Goal: Transaction & Acquisition: Book appointment/travel/reservation

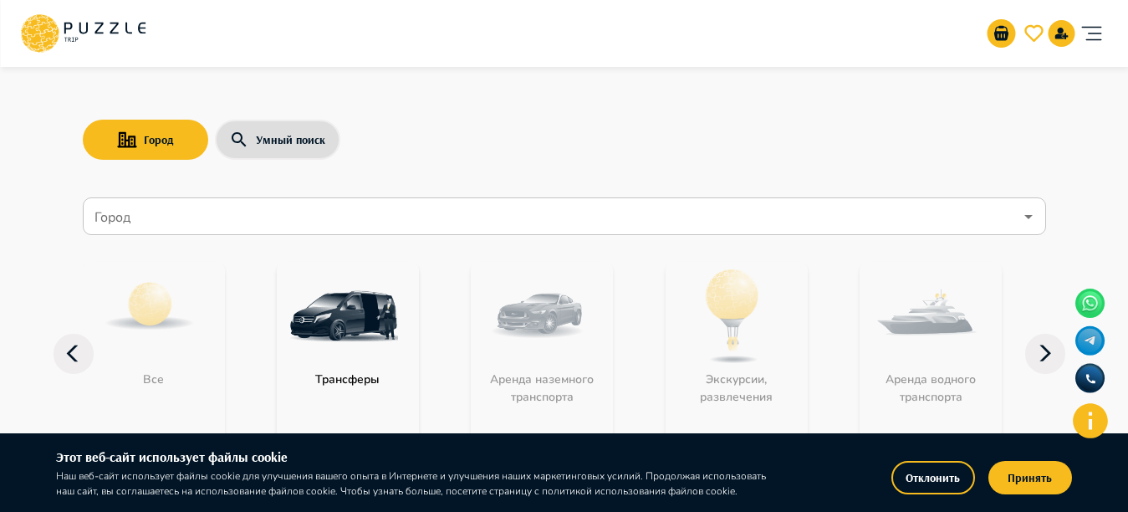
click at [1088, 35] on icon "account of current user" at bounding box center [1090, 33] width 33 height 33
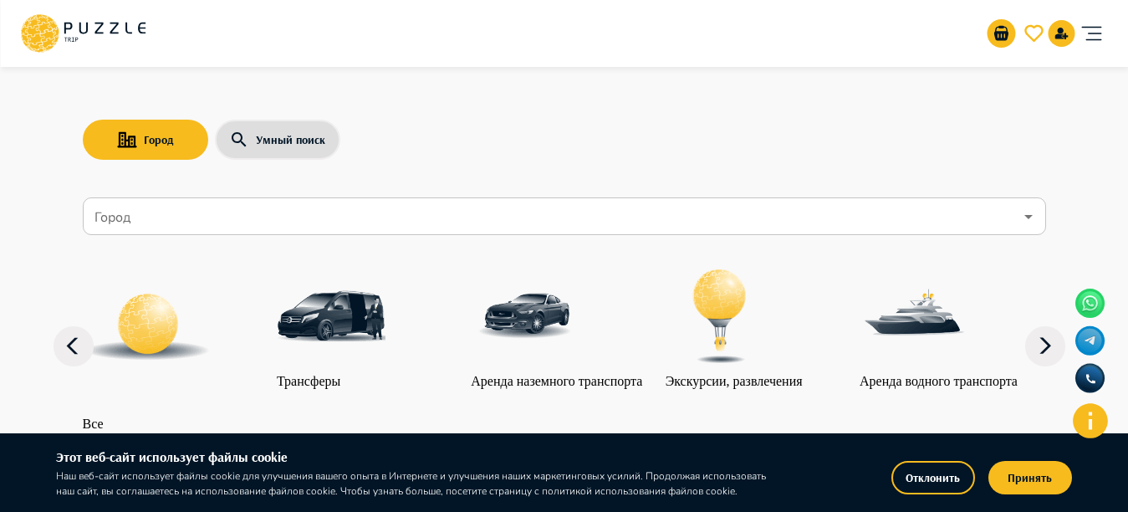
click at [576, 217] on input "Город" at bounding box center [552, 217] width 922 height 32
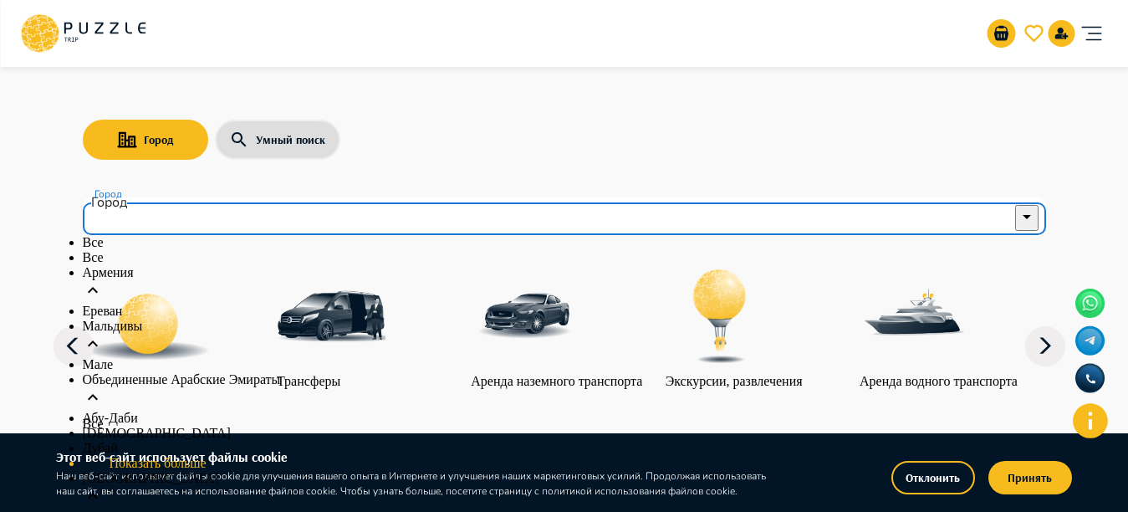
scroll to position [186, 0]
click at [263, 372] on p "Объединенные Арабские Эмираты" at bounding box center [564, 379] width 963 height 15
type input "******"
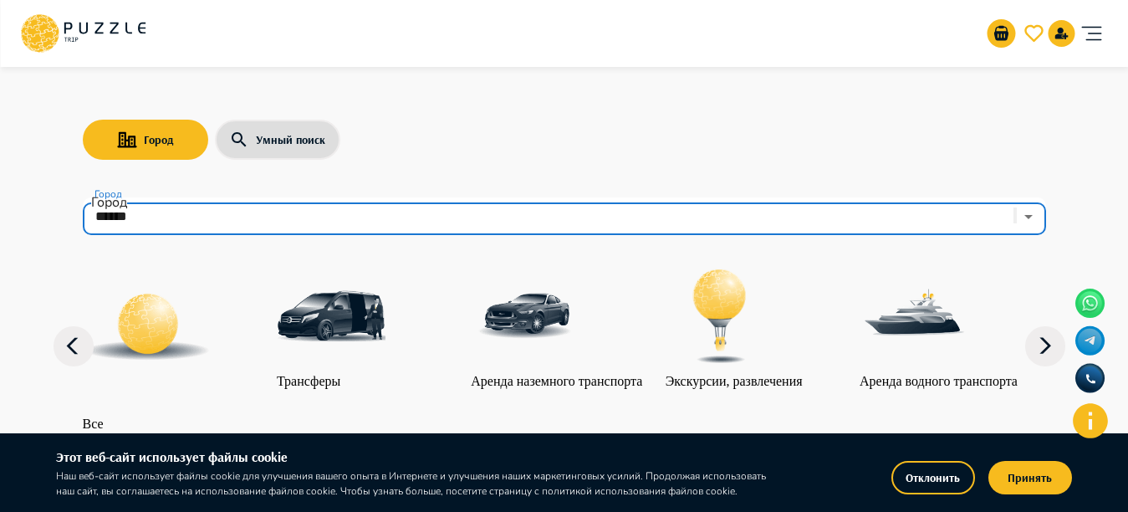
click at [350, 202] on input "******" at bounding box center [541, 217] width 901 height 32
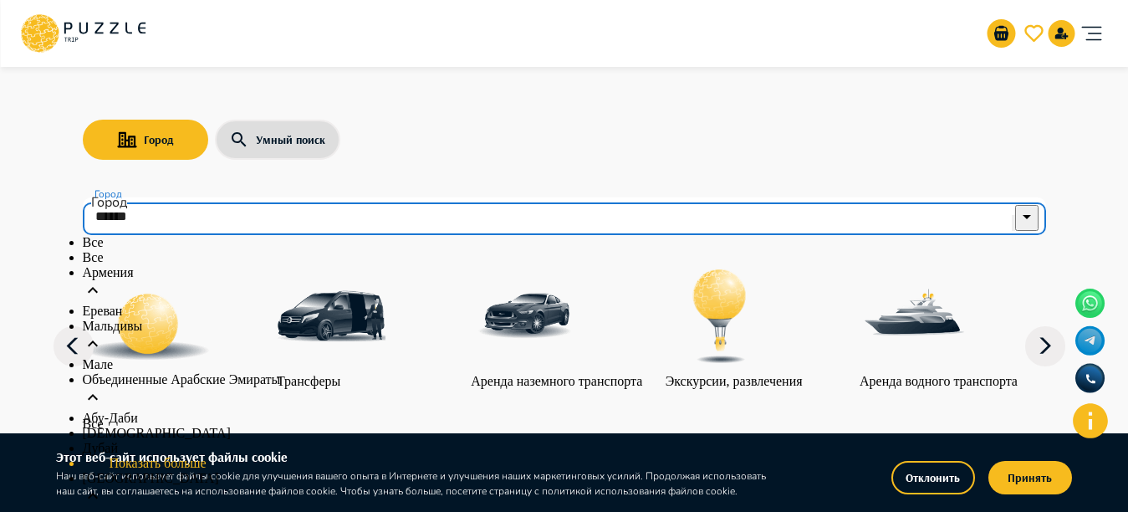
scroll to position [401, 0]
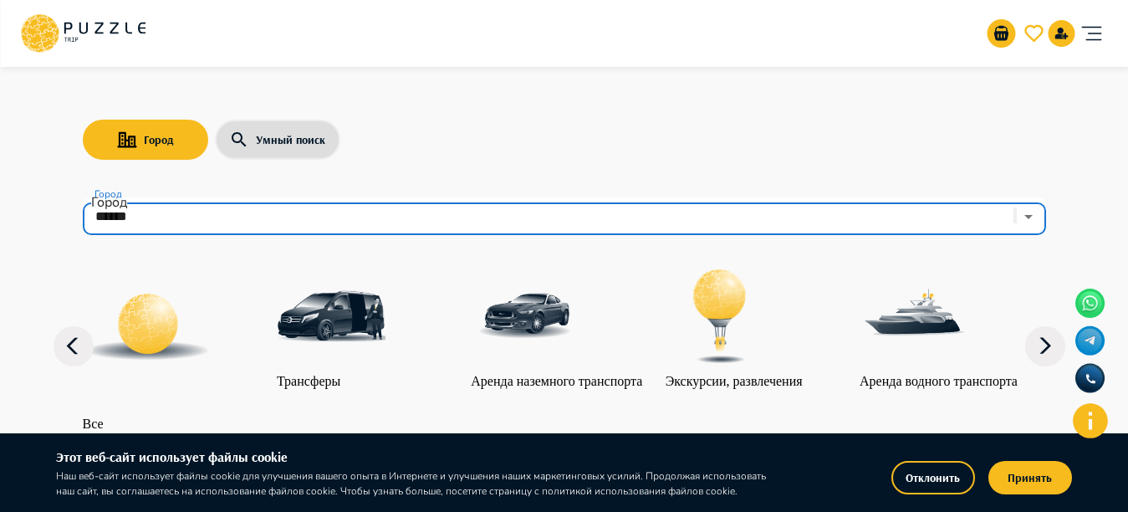
click at [992, 218] on div "****** Город" at bounding box center [564, 216] width 963 height 38
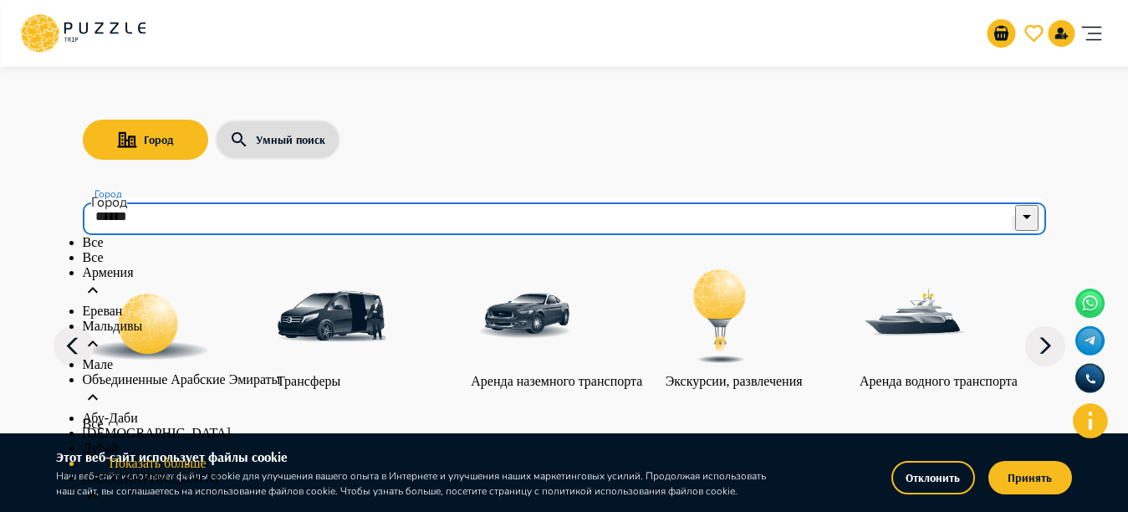
click at [1013, 227] on icon "Clear" at bounding box center [1013, 227] width 0 height 0
click at [156, 441] on li "Дубай" at bounding box center [564, 448] width 963 height 15
type input "*****"
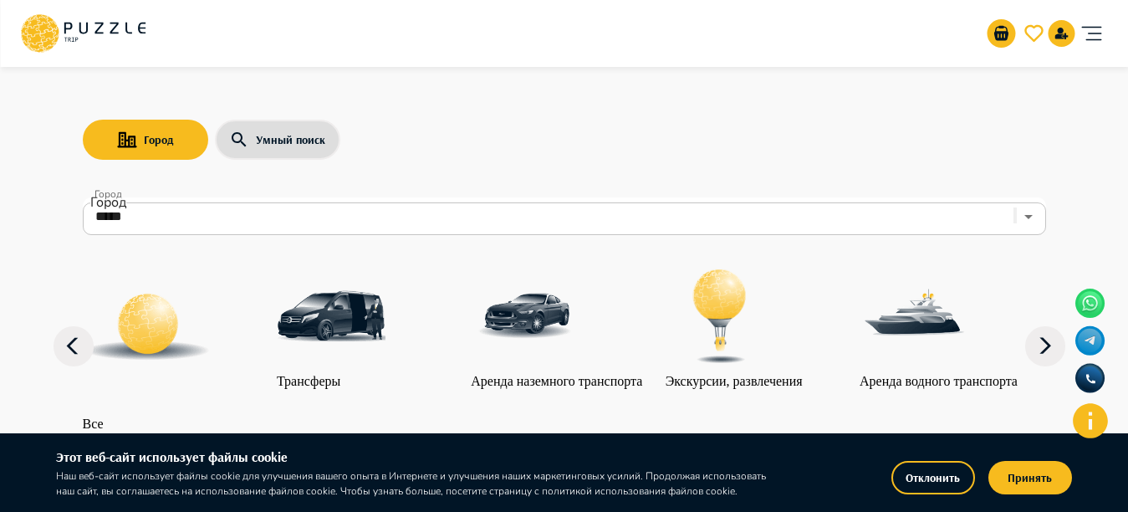
click at [768, 379] on p "Экскурсии, развлечения" at bounding box center [734, 381] width 137 height 15
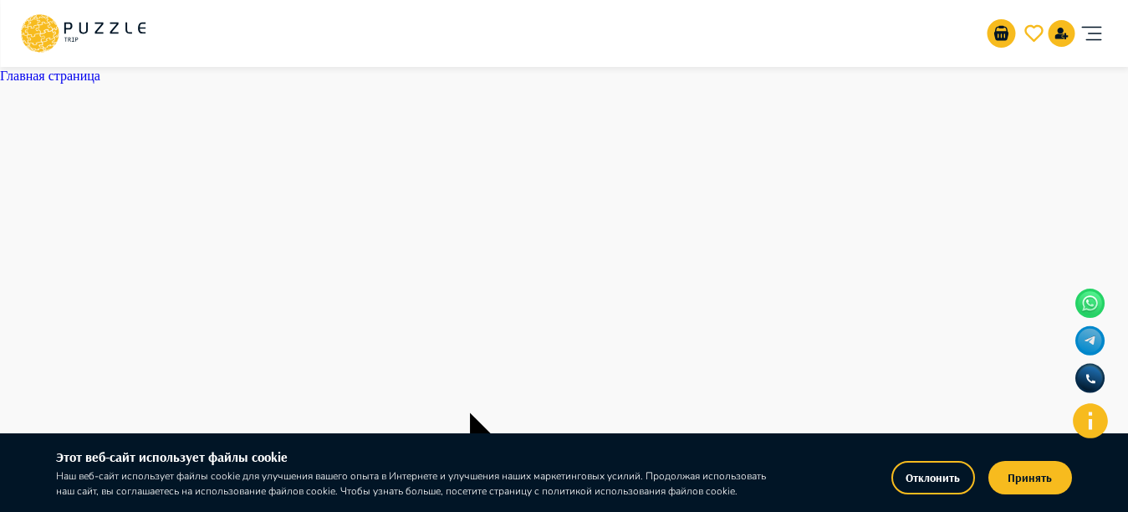
scroll to position [785, 0]
click at [1028, 469] on button "Принять" at bounding box center [1030, 477] width 84 height 33
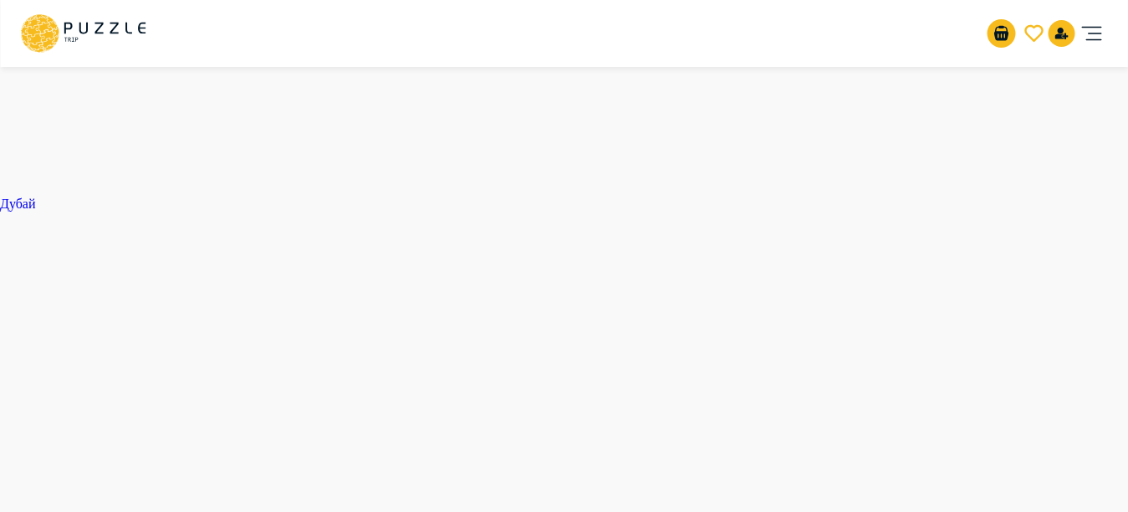
scroll to position [1007, 0]
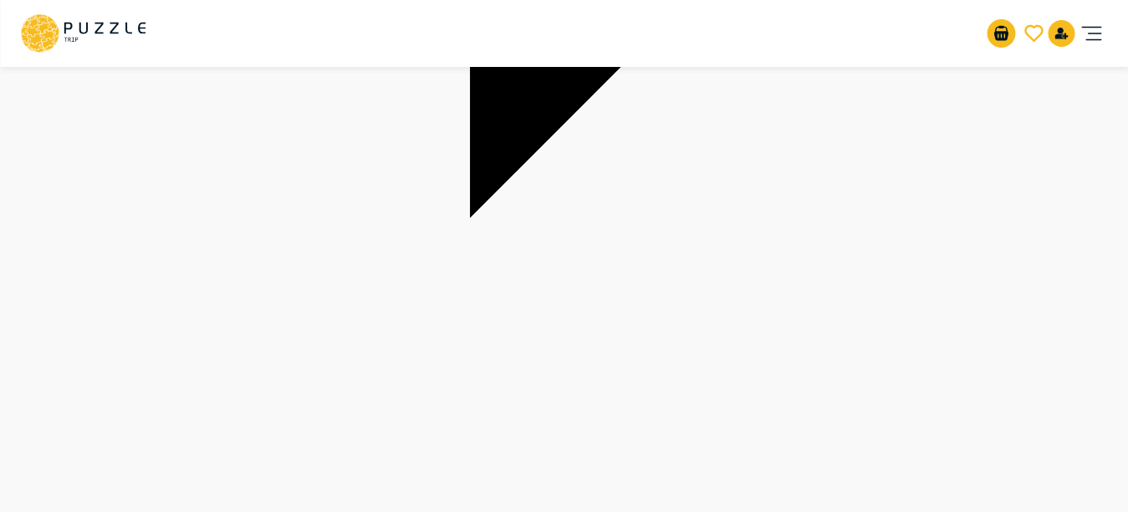
scroll to position [2331, 0]
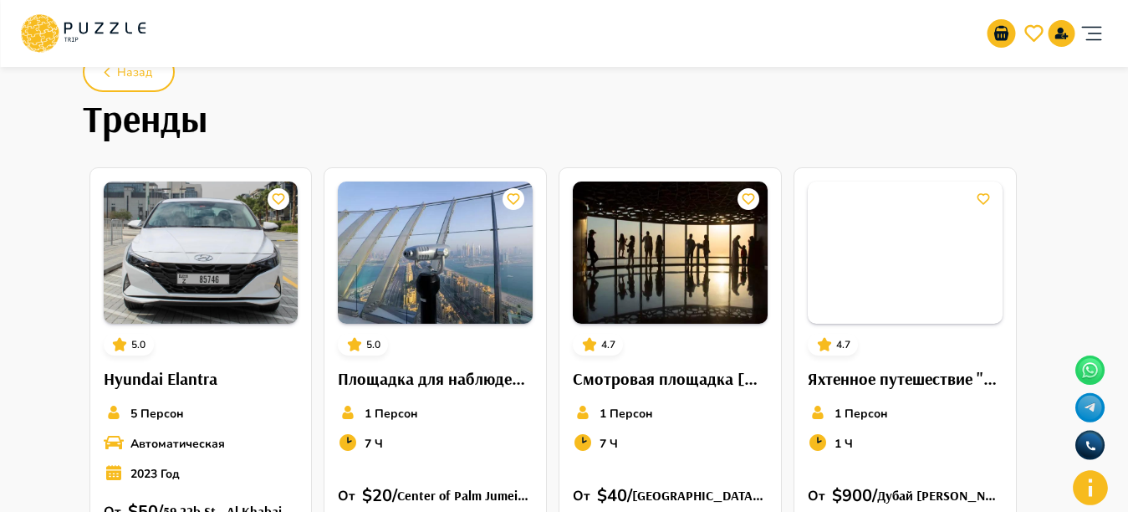
scroll to position [62, 0]
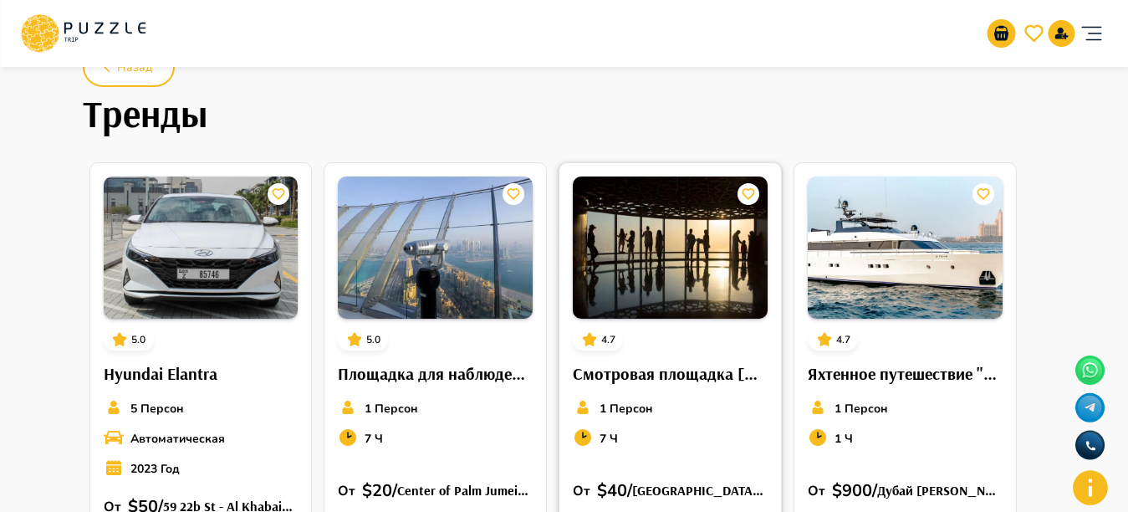
click at [615, 250] on img at bounding box center [670, 247] width 195 height 142
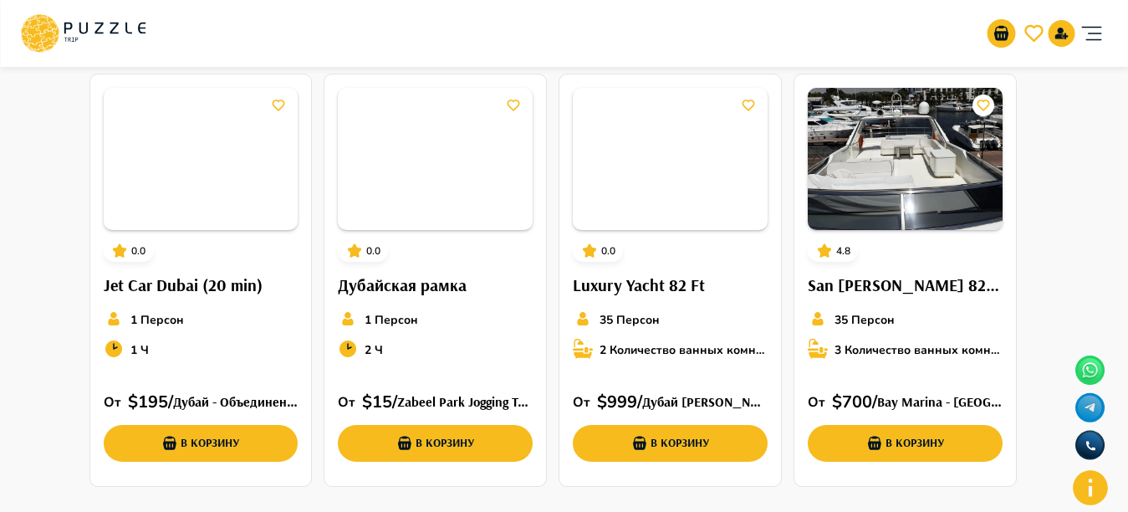
scroll to position [610, 0]
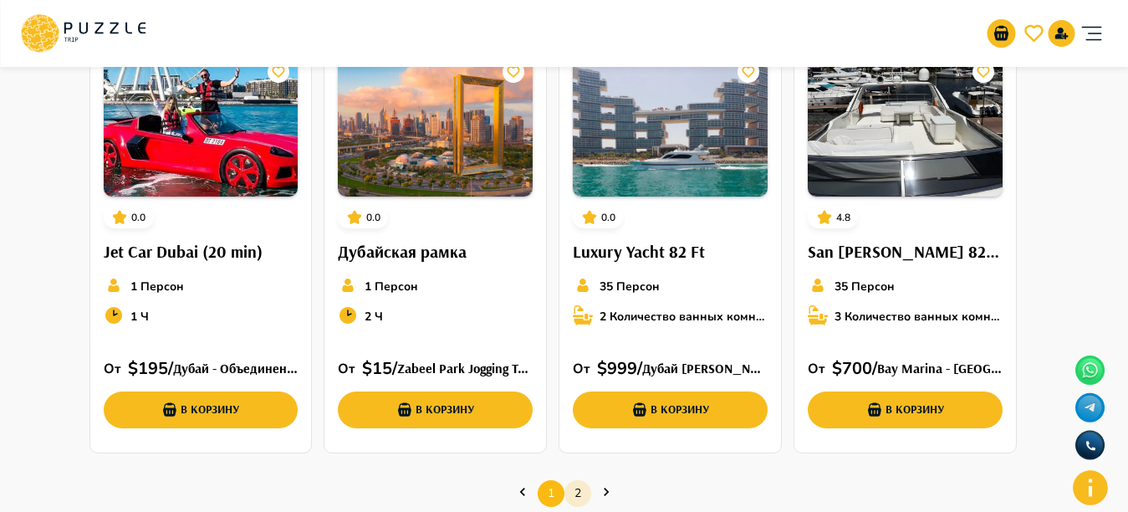
click at [581, 496] on link "2" at bounding box center [577, 493] width 27 height 26
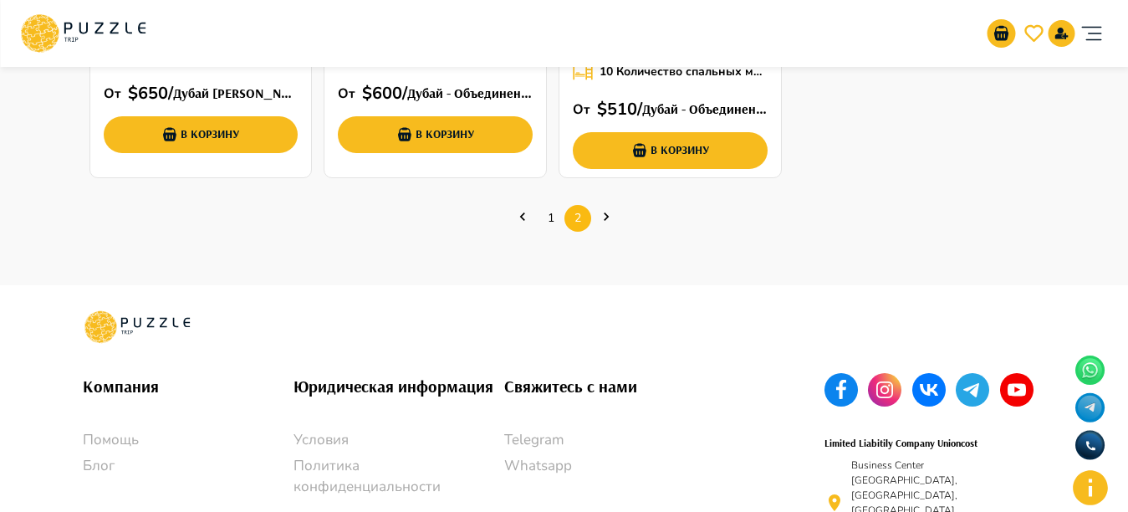
scroll to position [452, 0]
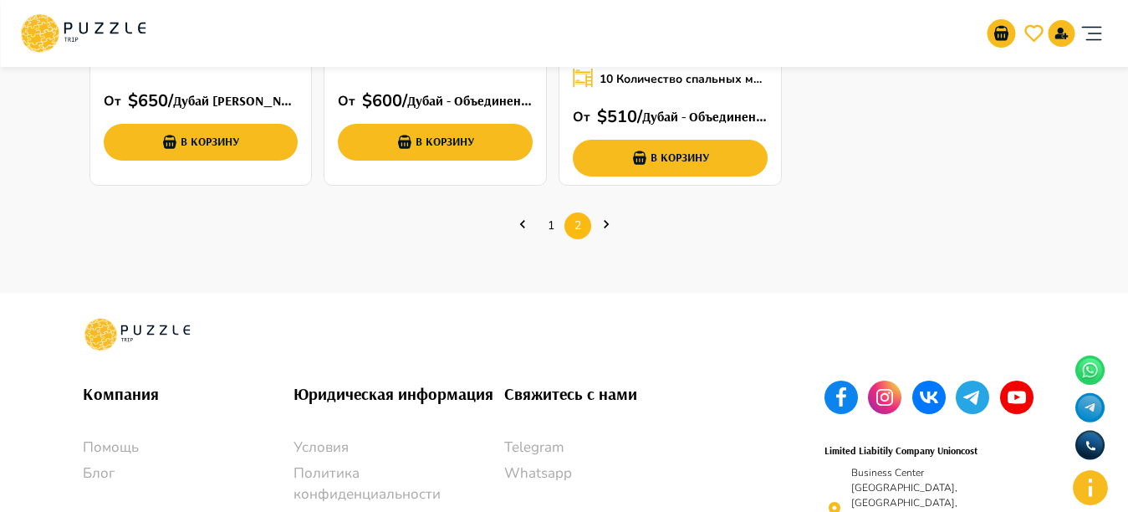
click at [511, 221] on link "Previous page" at bounding box center [522, 226] width 27 height 20
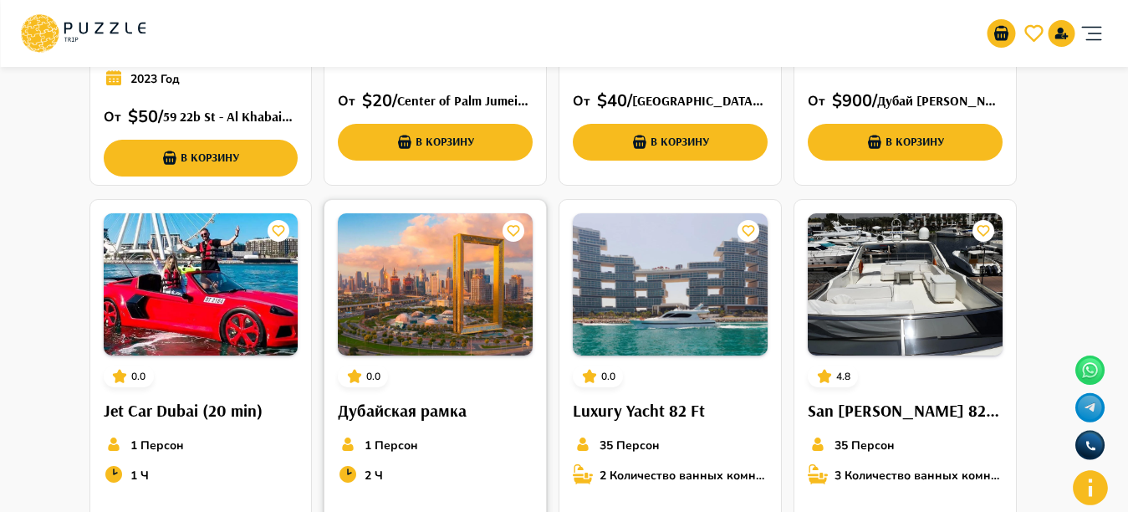
click at [518, 225] on div "5.0 Hyundai Elantra 5 Персон Автоматическая 2023 Год От   $ 50 /  59 22b St - A…" at bounding box center [564, 192] width 963 height 853
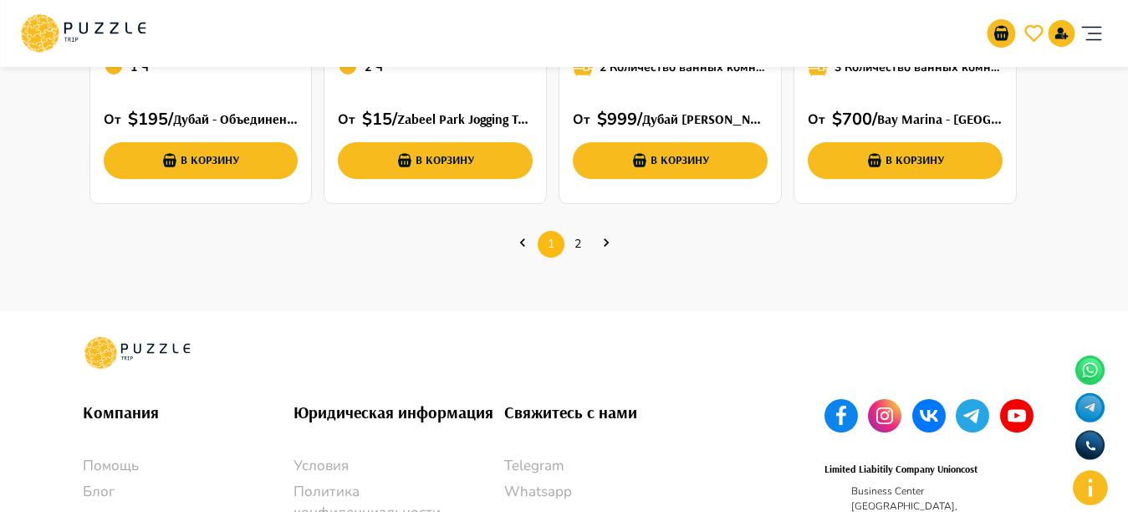
scroll to position [901, 0]
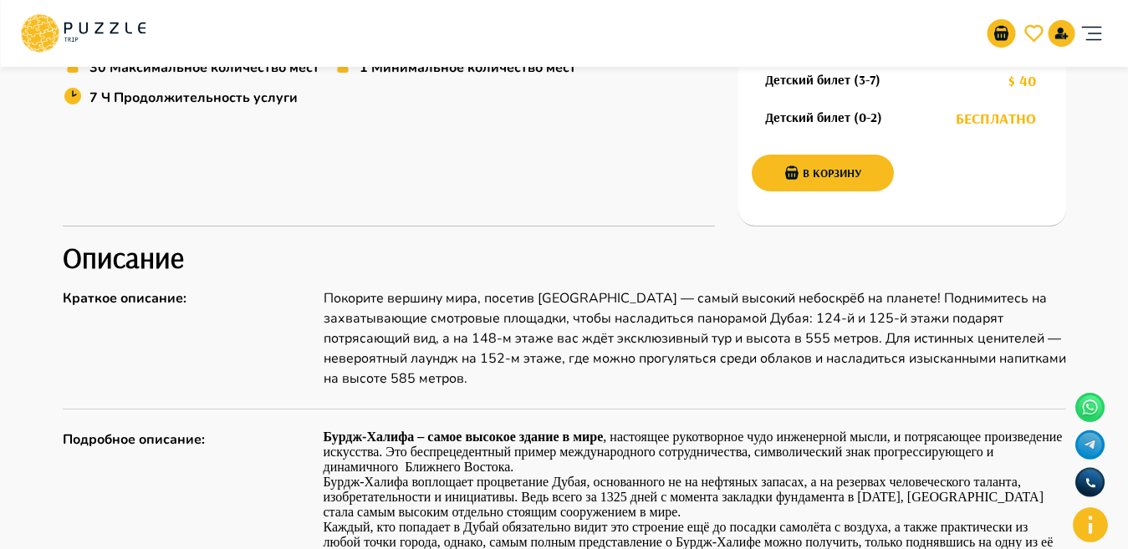
scroll to position [645, 0]
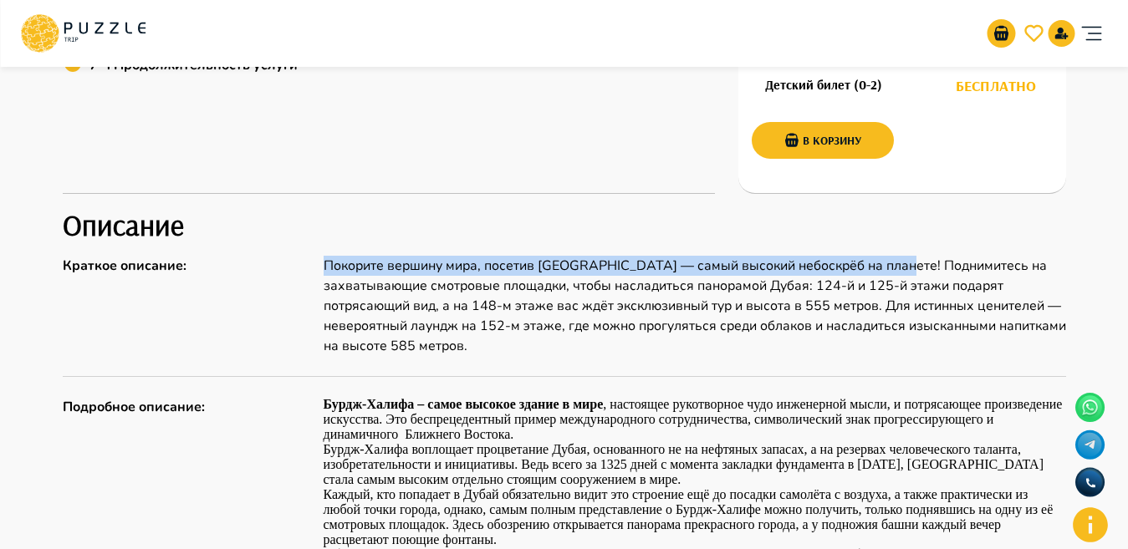
drag, startPoint x: 321, startPoint y: 263, endPoint x: 874, endPoint y: 273, distance: 552.8
click at [874, 273] on div "Краткое описание : Покорите вершину мира, посетив Burj Khalifa — самый высокий …" at bounding box center [564, 306] width 1003 height 100
click at [489, 264] on p "Покорите вершину мира, посетив Burj Khalifa — самый высокий небоскрёб на планет…" at bounding box center [695, 306] width 742 height 100
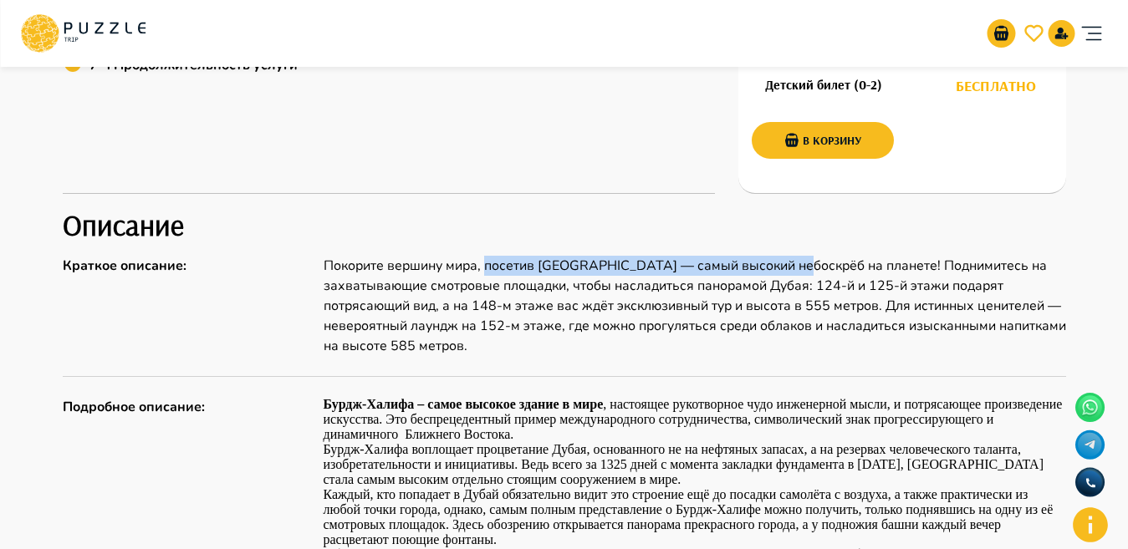
drag, startPoint x: 496, startPoint y: 268, endPoint x: 782, endPoint y: 275, distance: 286.0
click at [782, 275] on p "Покорите вершину мира, посетив Burj Khalifa — самый высокий небоскрёб на планет…" at bounding box center [695, 306] width 742 height 100
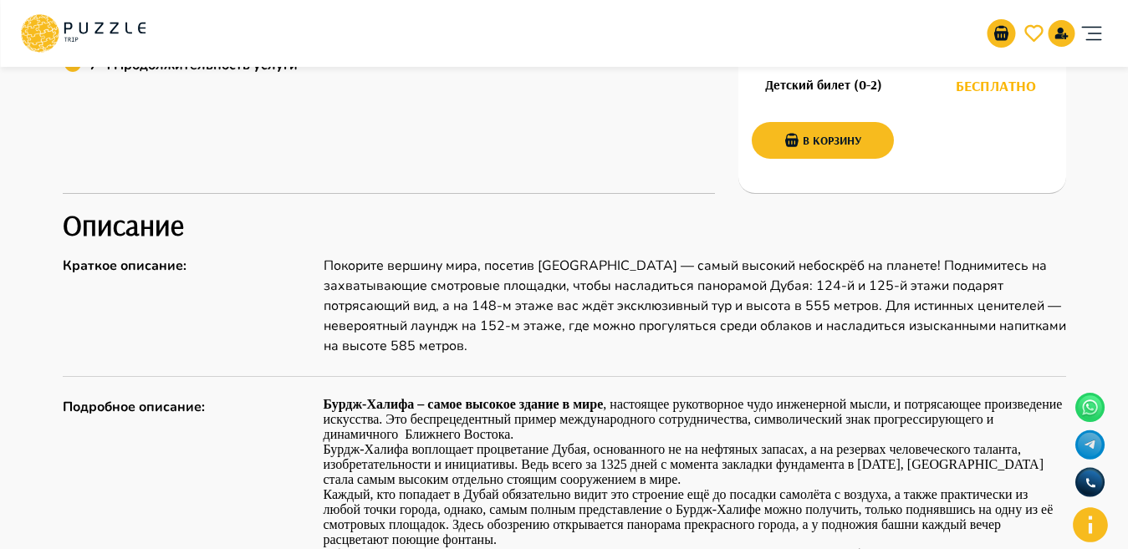
click at [554, 281] on p "Покорите вершину мира, посетив Burj Khalifa — самый высокий небоскрёб на планет…" at bounding box center [695, 306] width 742 height 100
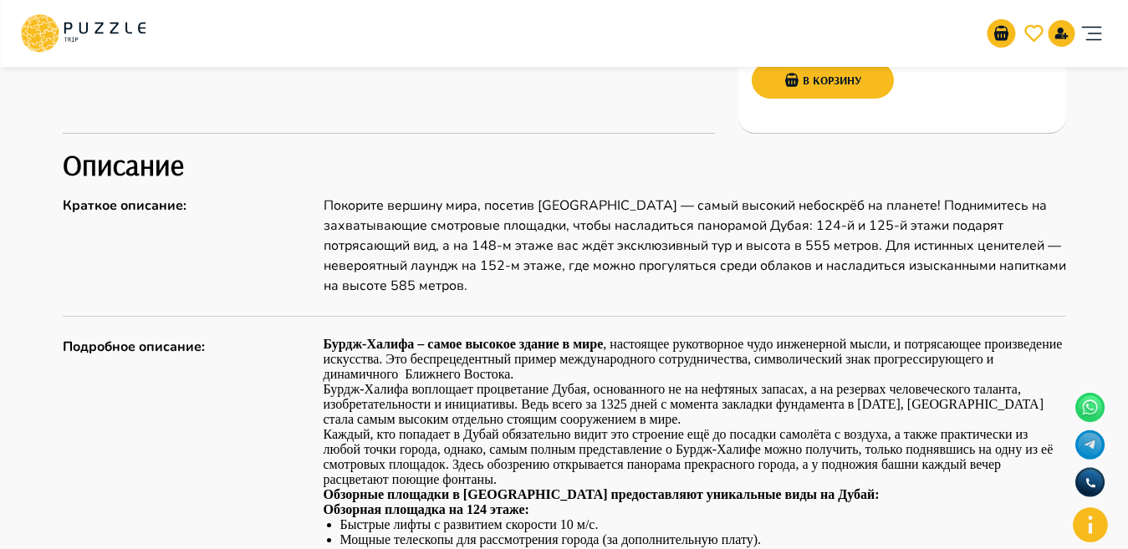
scroll to position [712, 0]
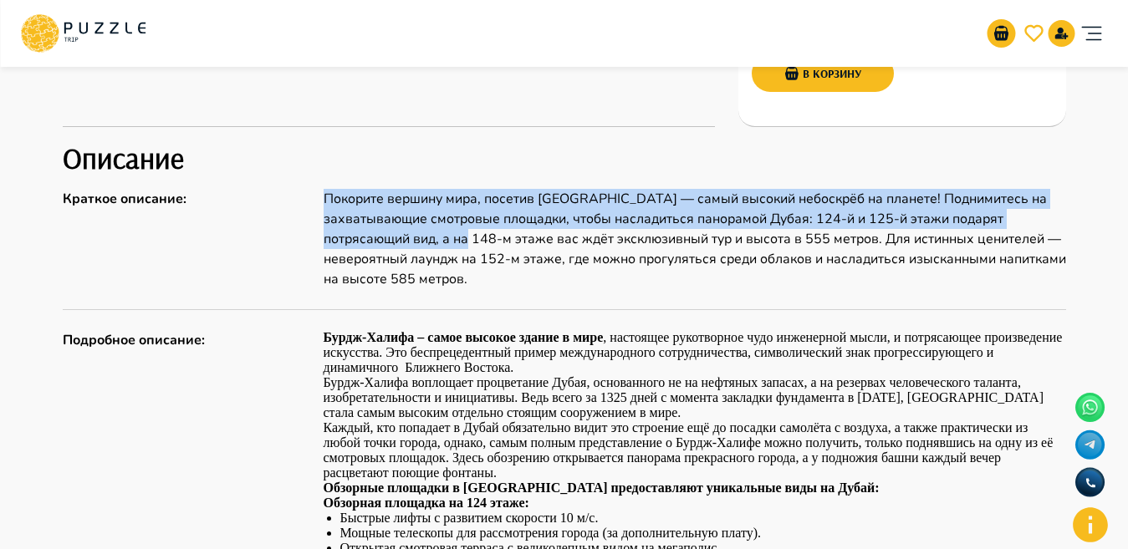
drag, startPoint x: 314, startPoint y: 202, endPoint x: 506, endPoint y: 239, distance: 195.0
click at [506, 239] on div "Краткое описание : Покорите вершину мира, посетив Burj Khalifa — самый высокий …" at bounding box center [564, 239] width 1003 height 100
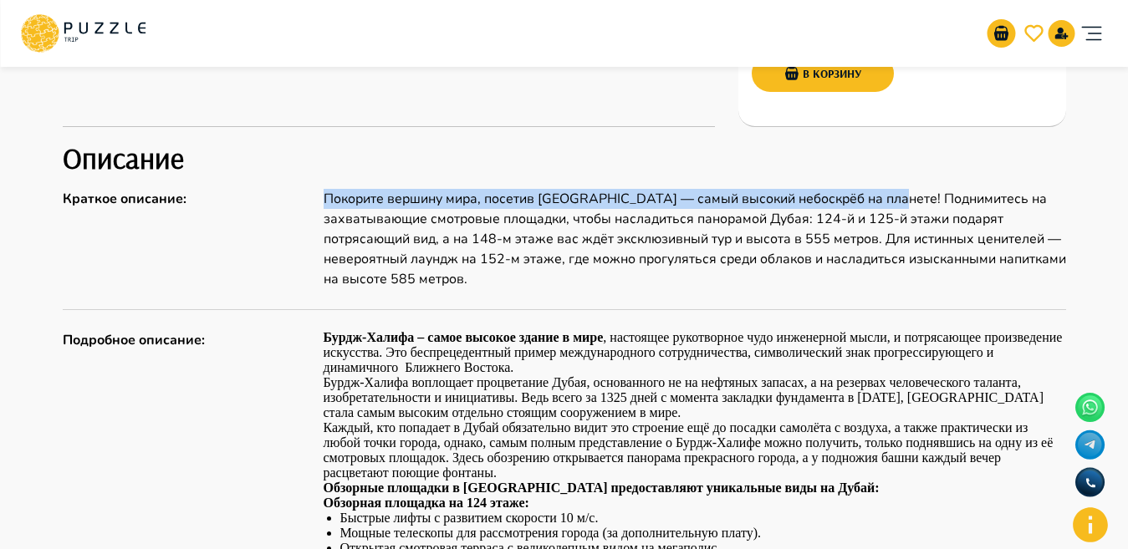
drag, startPoint x: 324, startPoint y: 191, endPoint x: 870, endPoint y: 201, distance: 546.1
click at [870, 201] on p "Покорите вершину мира, посетив Burj Khalifa — самый высокий небоскрёб на планет…" at bounding box center [695, 239] width 742 height 100
copy p "Покорите вершину мира, посетив Burj Khalifa — самый высокий небоскрёб на планет…"
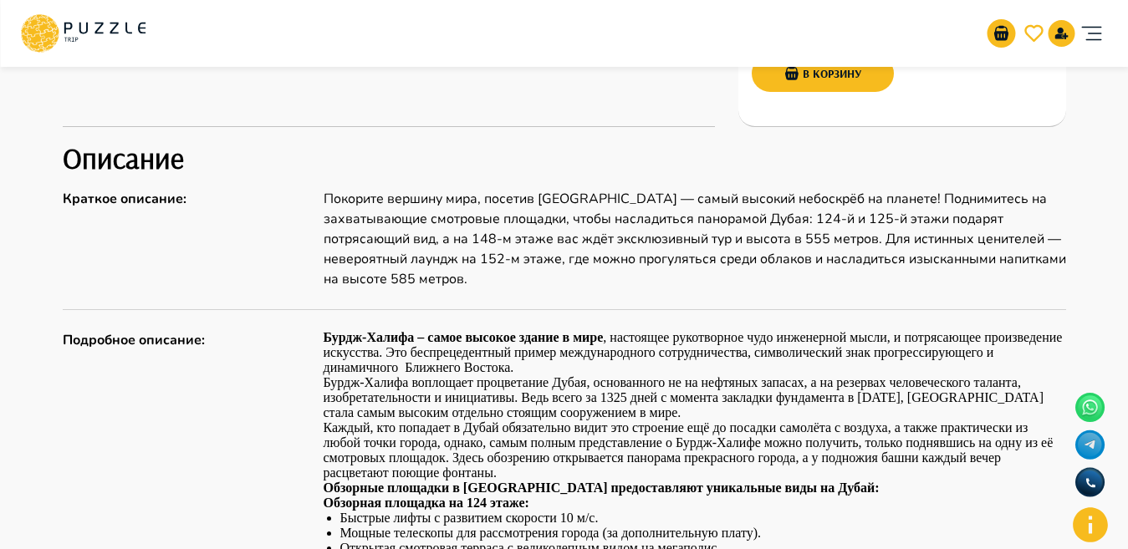
click at [529, 241] on p "Покорите вершину мира, посетив Burj Khalifa — самый высокий небоскрёб на планет…" at bounding box center [695, 239] width 742 height 100
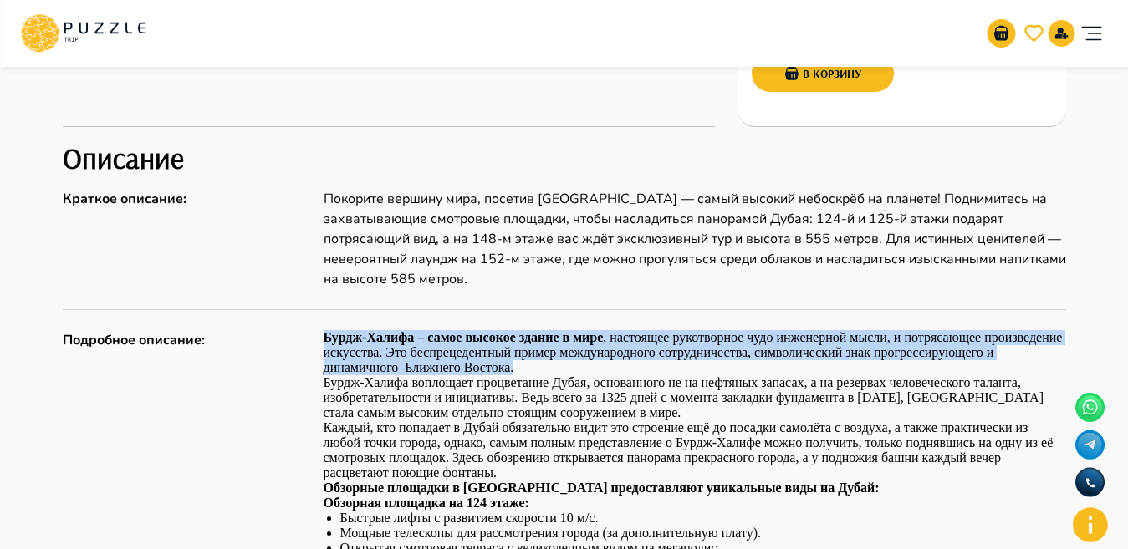
drag, startPoint x: 313, startPoint y: 335, endPoint x: 517, endPoint y: 371, distance: 207.2
click at [517, 371] on div "Подробное описание : Бурдж-Халифа – самое высокое здание в мире , настоящее рук…" at bounding box center [564, 518] width 1003 height 376
copy div "Бурдж-Халифа – самое высокое здание в мире , настоящее рукотворное чудо инженер…"
click at [658, 363] on p "Бурдж-Халифа – самое высокое здание в мире , настоящее рукотворное чудо инженер…" at bounding box center [695, 352] width 742 height 45
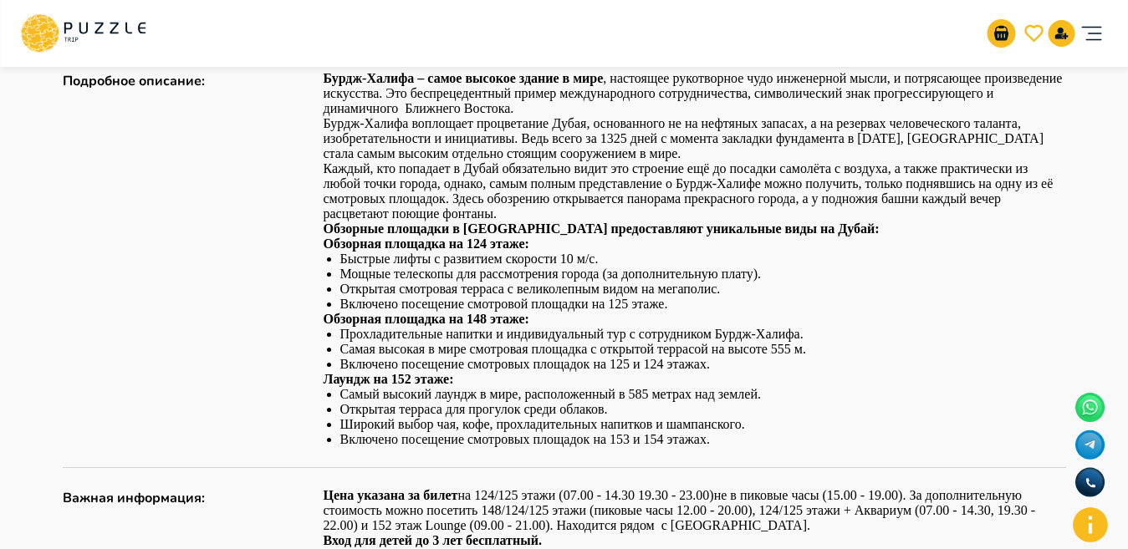
scroll to position [977, 0]
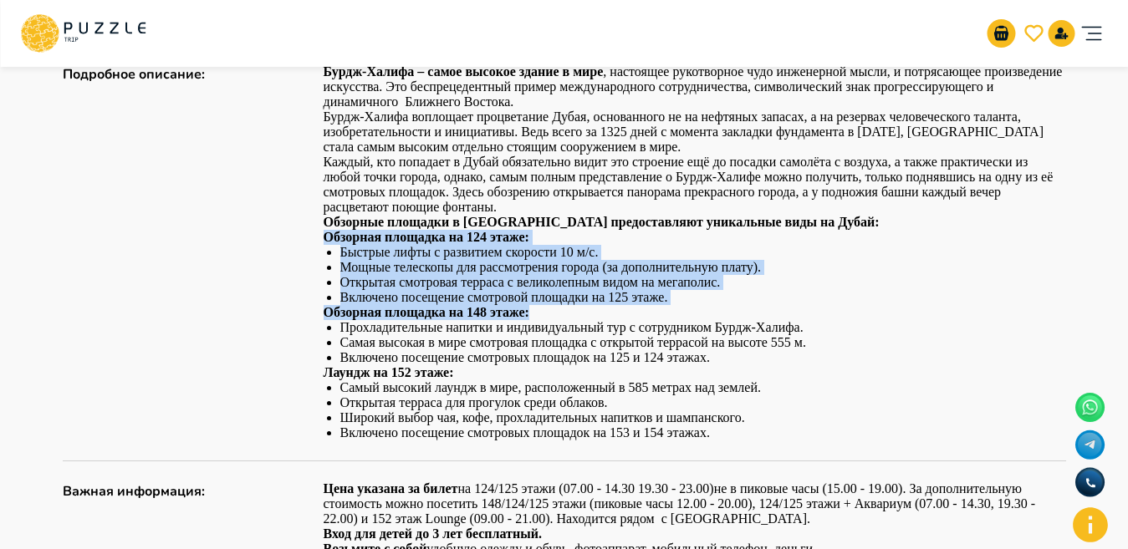
drag, startPoint x: 326, startPoint y: 238, endPoint x: 548, endPoint y: 318, distance: 235.4
click at [548, 318] on div "Бурдж-Халифа – самое высокое здание в мире , настоящее рукотворное чудо инженер…" at bounding box center [695, 252] width 742 height 376
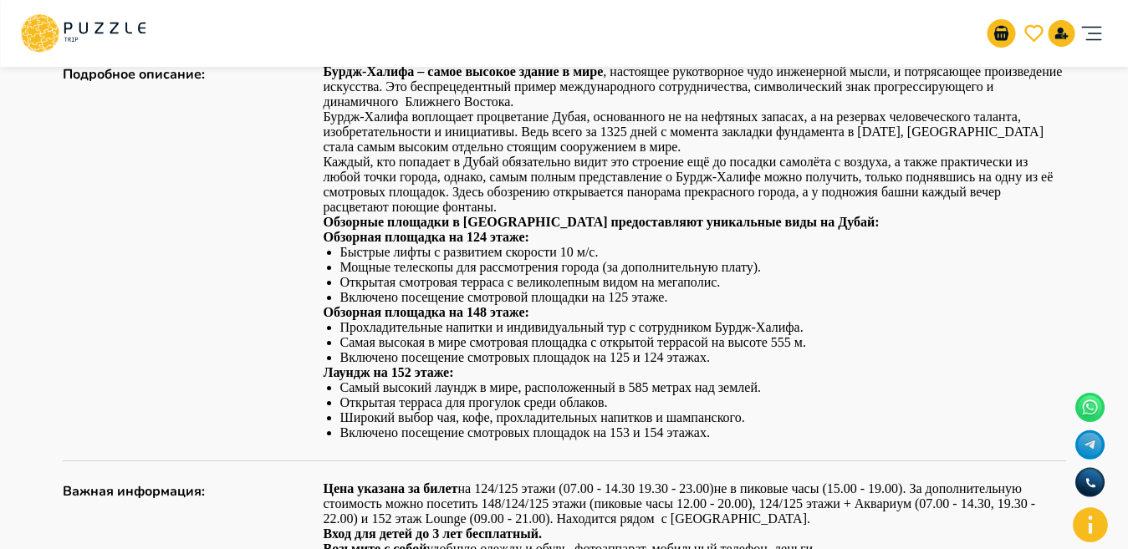
click at [540, 378] on p "Лаундж на 152 этаже:" at bounding box center [695, 372] width 742 height 15
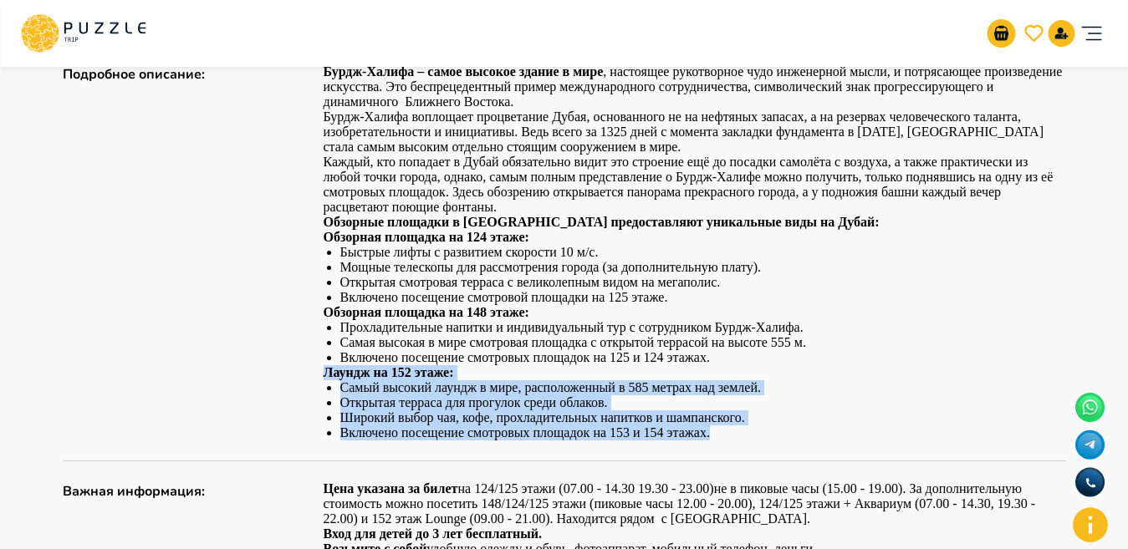
drag, startPoint x: 319, startPoint y: 371, endPoint x: 712, endPoint y: 432, distance: 398.5
click at [712, 432] on div "Подробное описание : Бурдж-Халифа – самое высокое здание в мире , настоящее рук…" at bounding box center [564, 252] width 1003 height 376
copy div "Лаундж на 152 этаже: Самый высокий лаундж в мире, расположенный в 585 метрах на…"
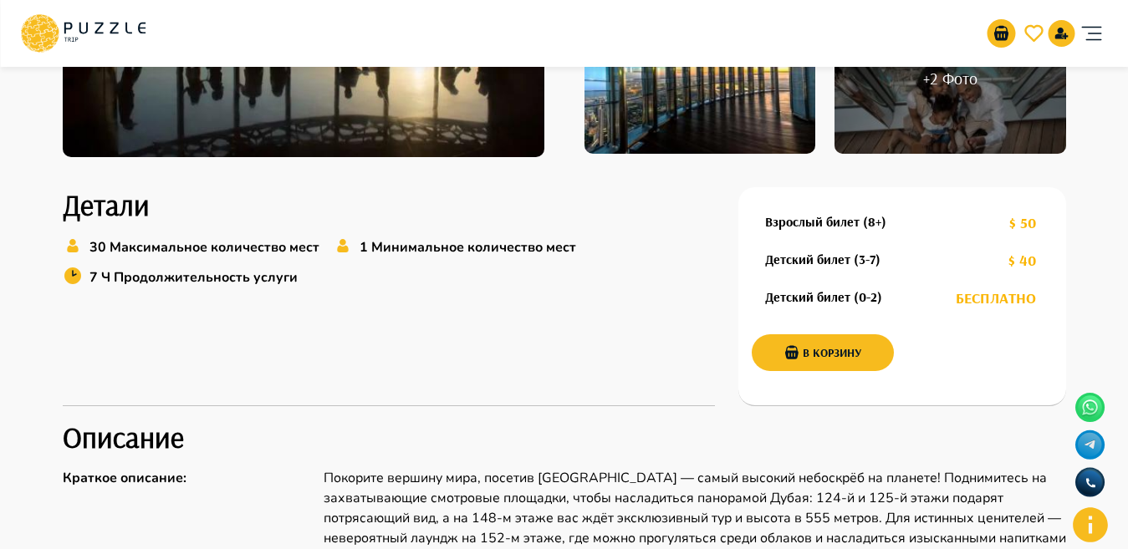
scroll to position [0, 0]
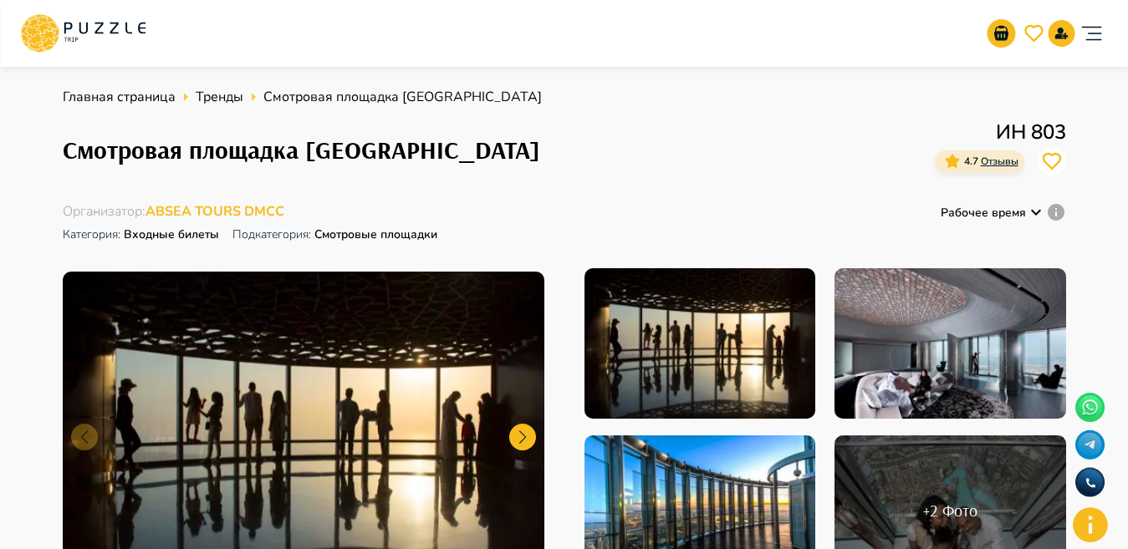
click at [278, 38] on div "Организаторам услуг Турагентствам Зарегистрироваться Войти USD *** RU **" at bounding box center [564, 34] width 1088 height 54
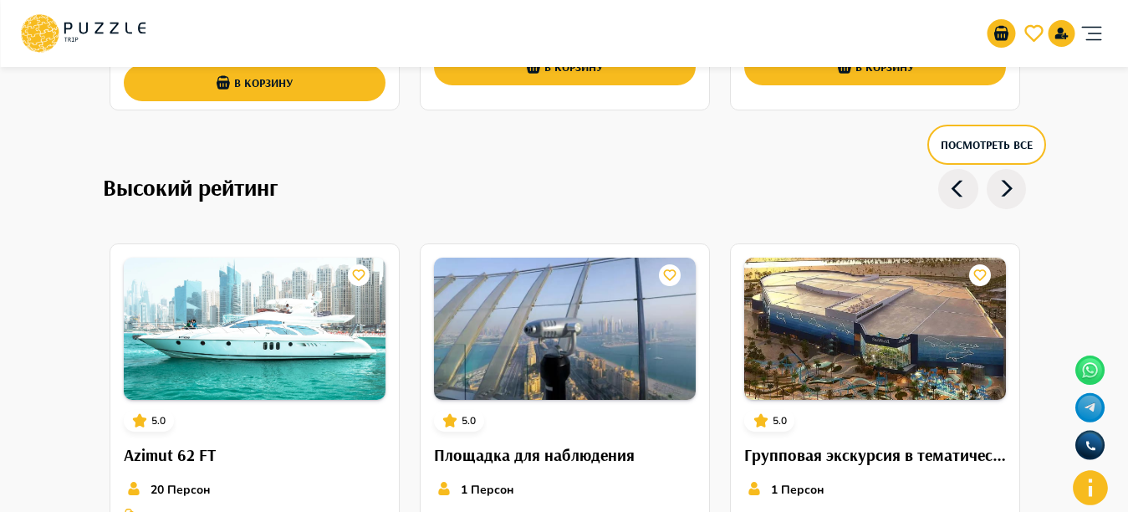
scroll to position [173, 0]
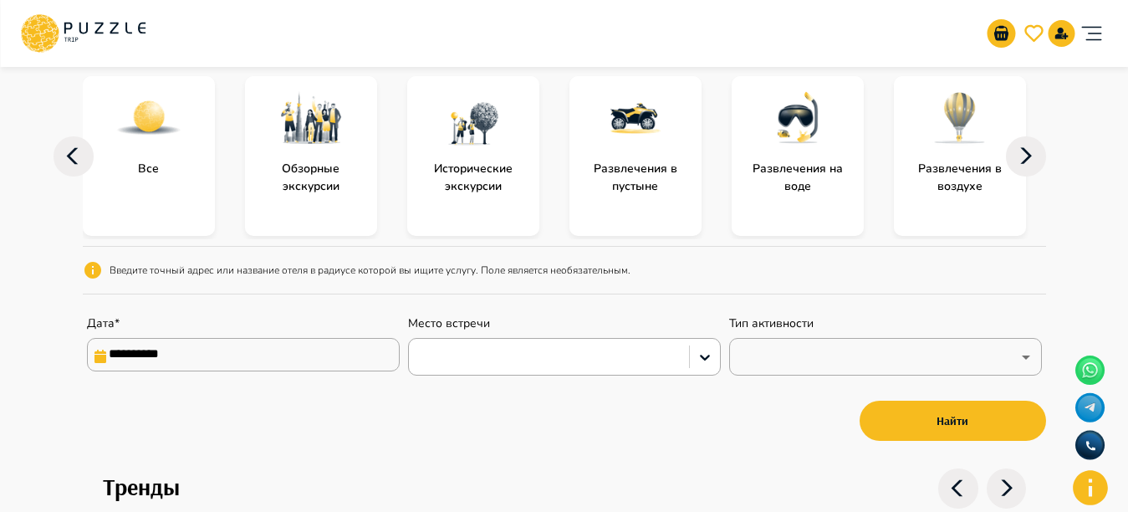
click at [457, 145] on img at bounding box center [473, 117] width 67 height 67
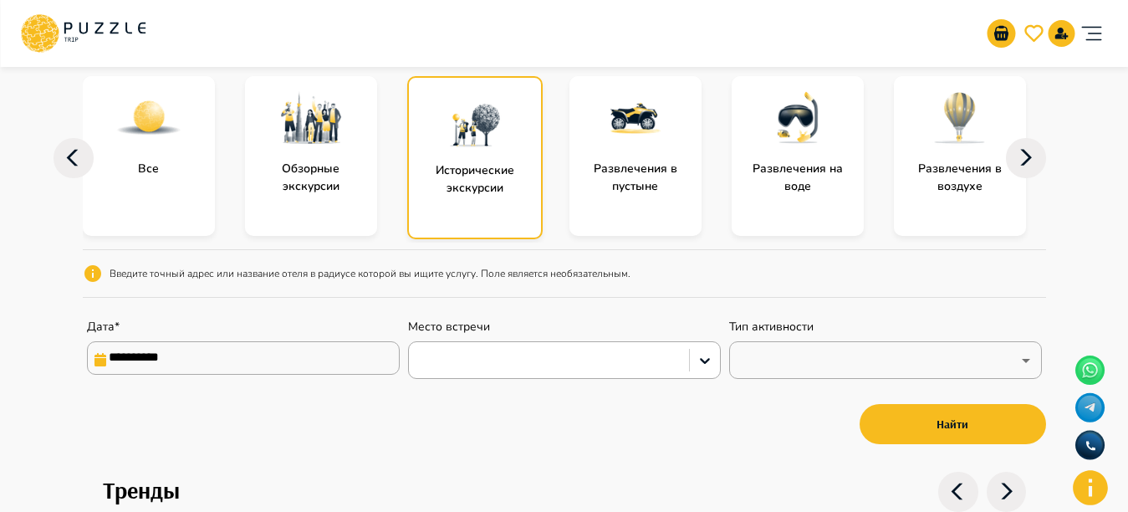
click at [457, 145] on img at bounding box center [474, 119] width 67 height 67
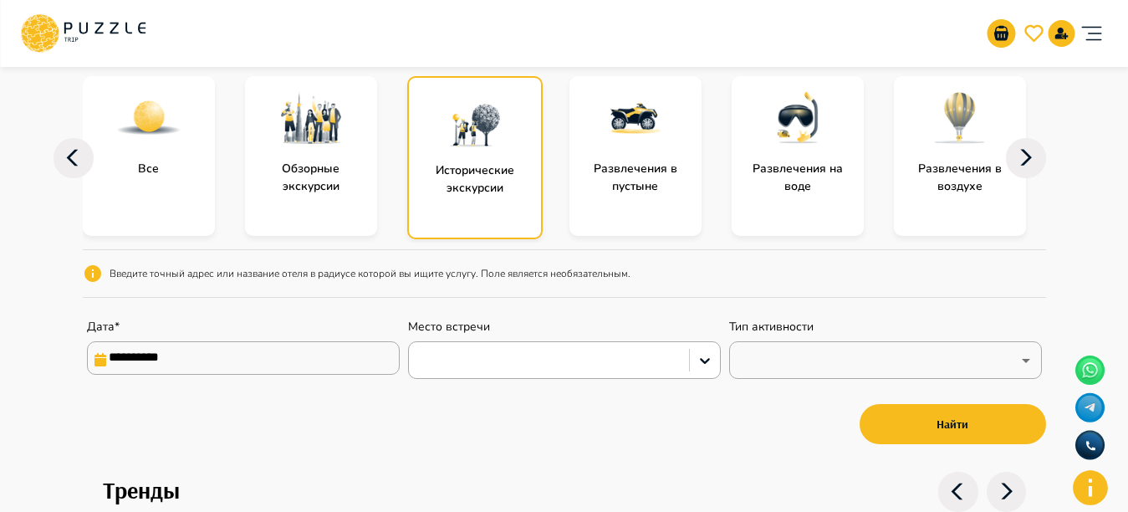
click at [457, 145] on img at bounding box center [474, 119] width 67 height 67
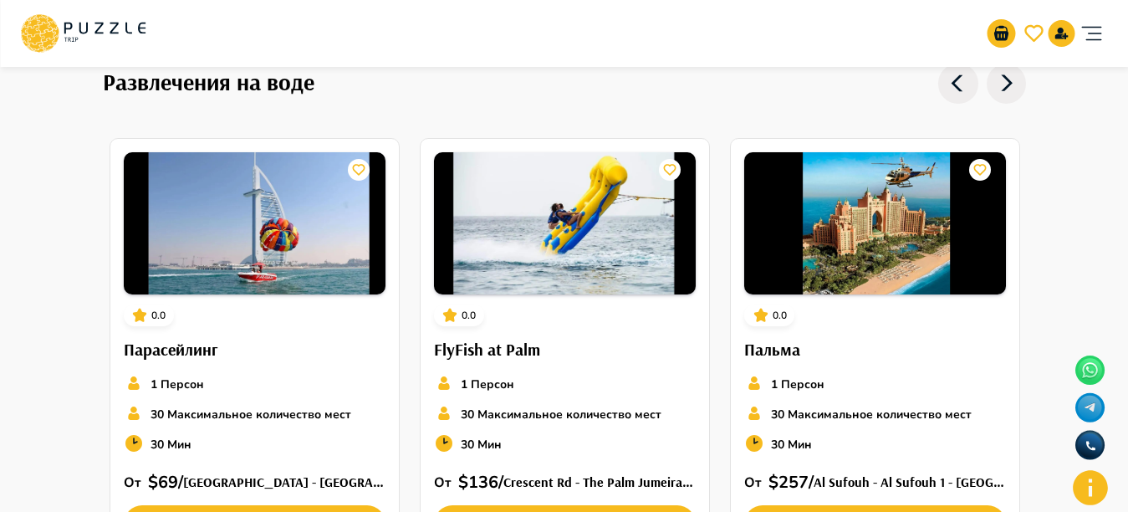
scroll to position [3274, 0]
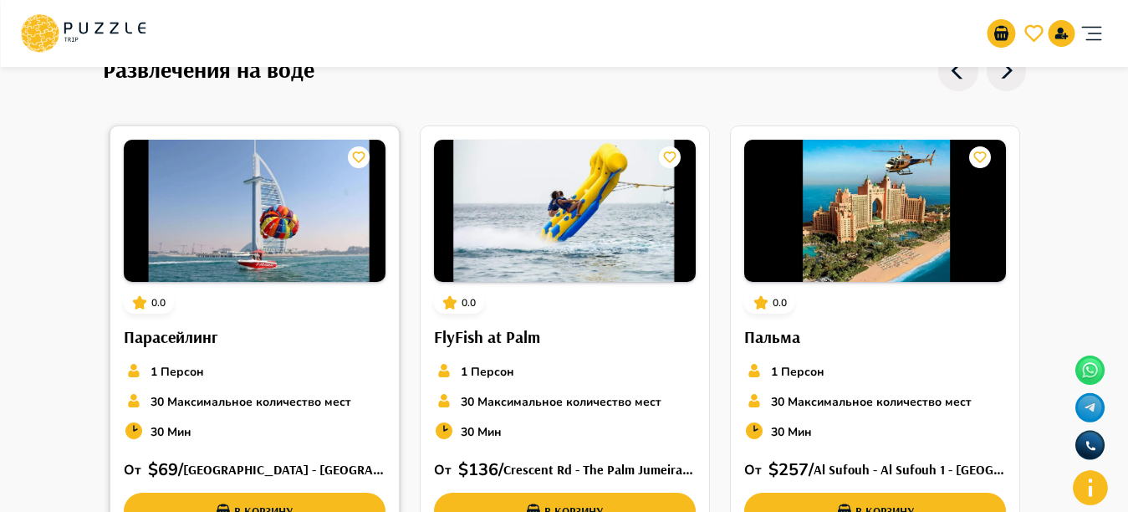
click at [208, 238] on img at bounding box center [255, 211] width 262 height 142
click at [605, 183] on img at bounding box center [565, 211] width 262 height 142
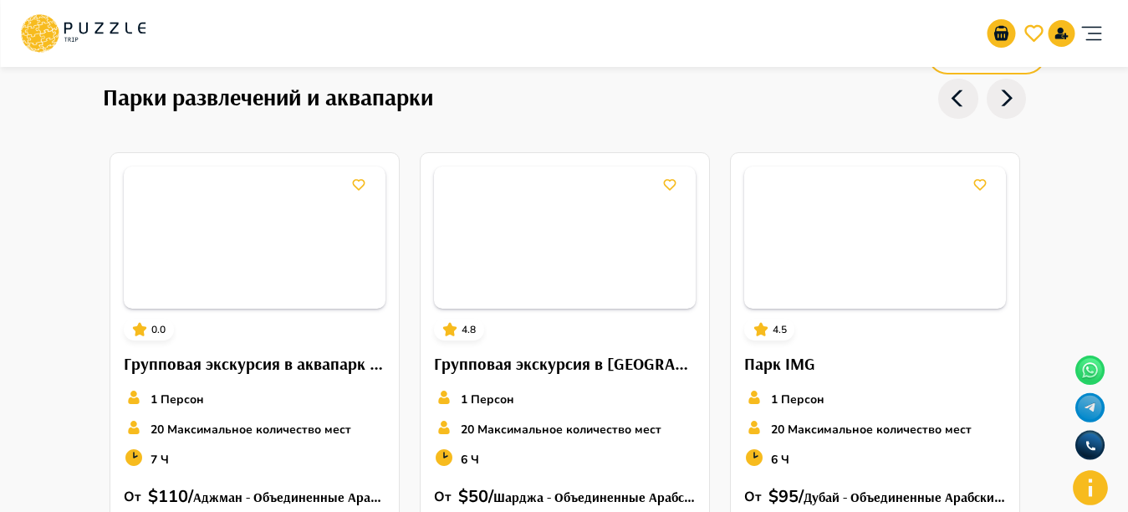
scroll to position [4350, 0]
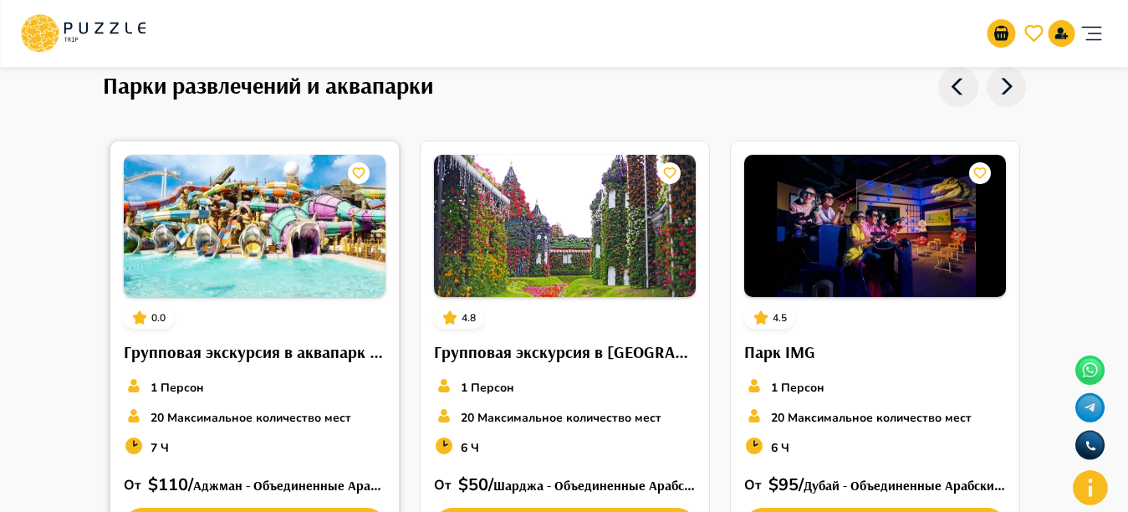
click at [204, 207] on img at bounding box center [255, 226] width 262 height 142
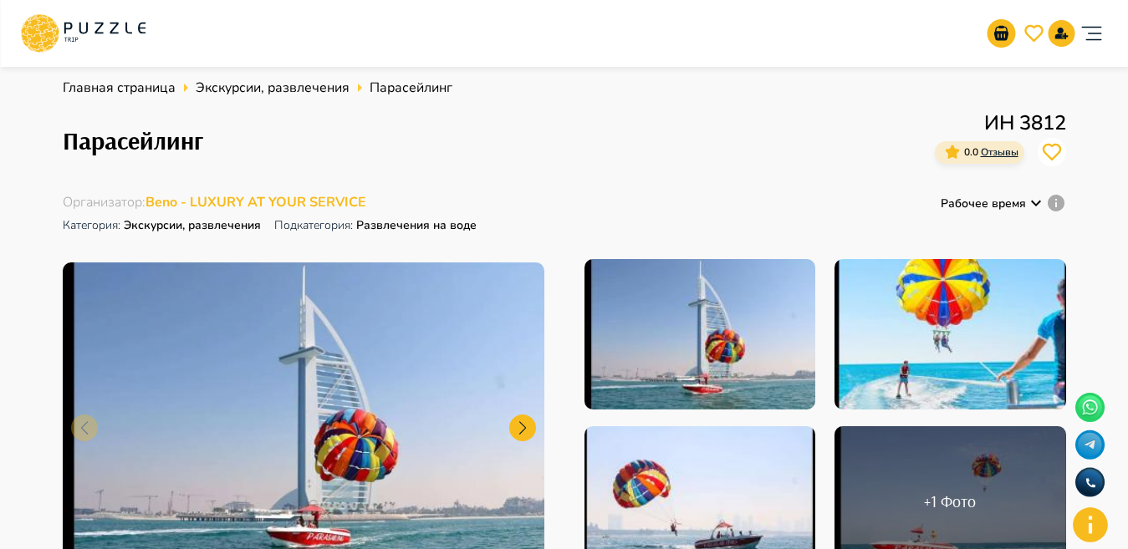
scroll to position [44, 0]
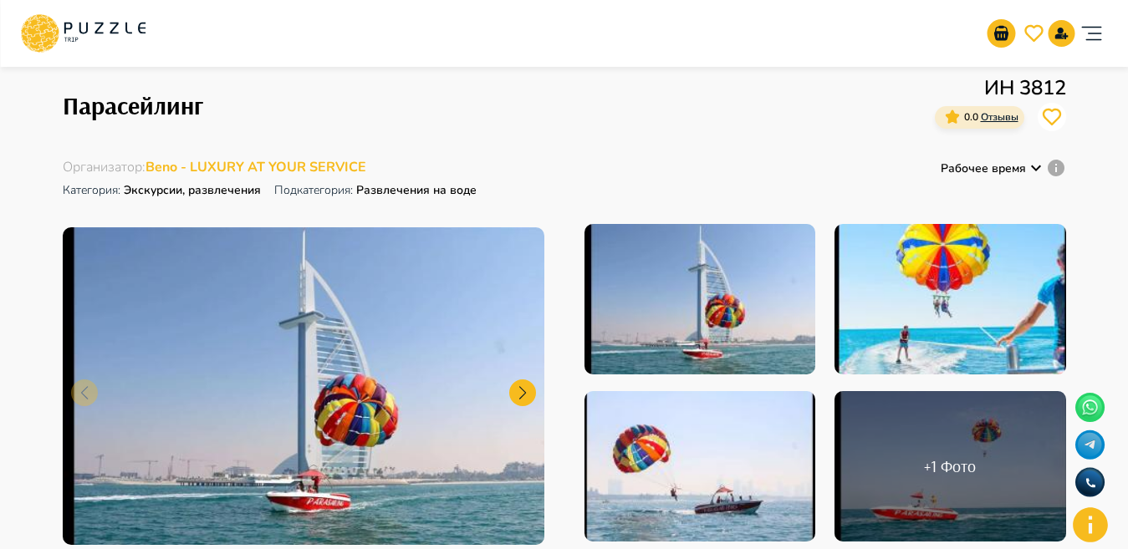
click at [200, 161] on span "Beno - LUXURY AT YOUR SERVICE" at bounding box center [255, 167] width 221 height 18
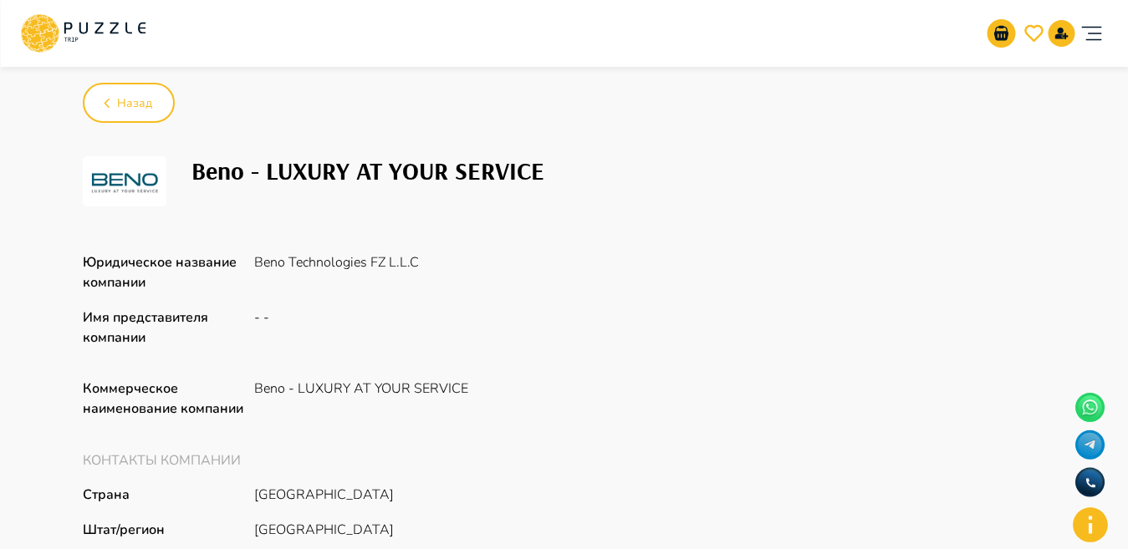
click at [849, 274] on div "Юридическое название компании Beno Technologies FZ L.L.C Имя представителя комп…" at bounding box center [564, 504] width 963 height 502
click at [745, 185] on div "Beno - LUXURY AT YOUR SERVICE" at bounding box center [564, 181] width 963 height 50
drag, startPoint x: 745, startPoint y: 185, endPoint x: 1141, endPoint y: 145, distance: 398.3
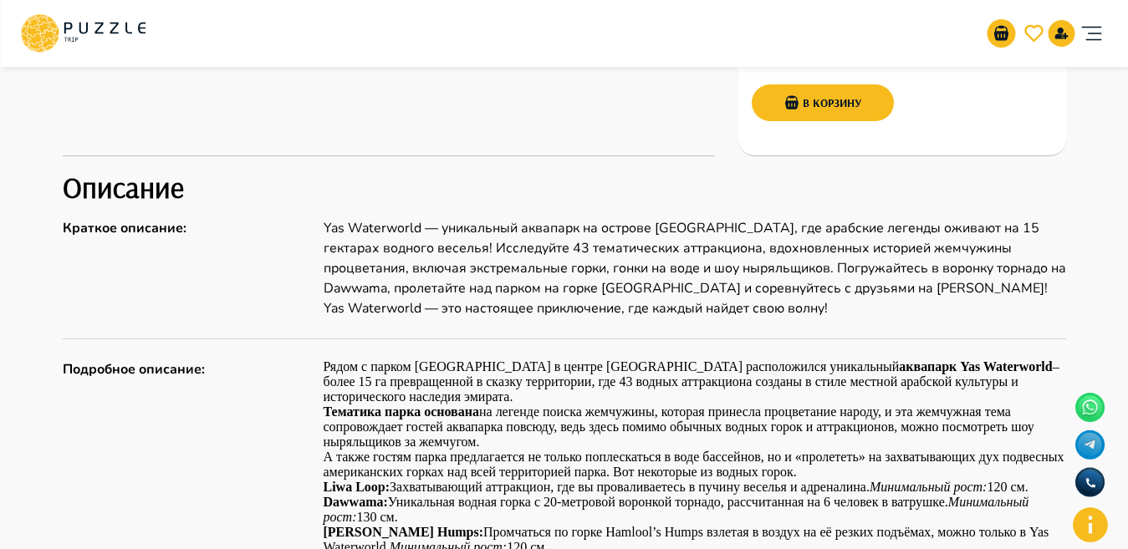
scroll to position [673, 0]
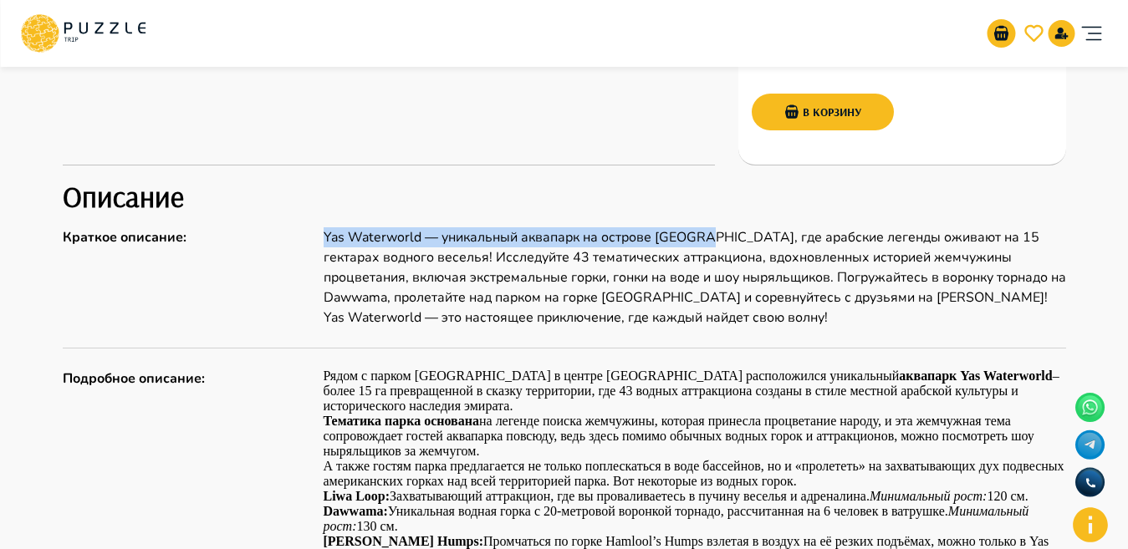
drag, startPoint x: 318, startPoint y: 230, endPoint x: 698, endPoint y: 226, distance: 380.5
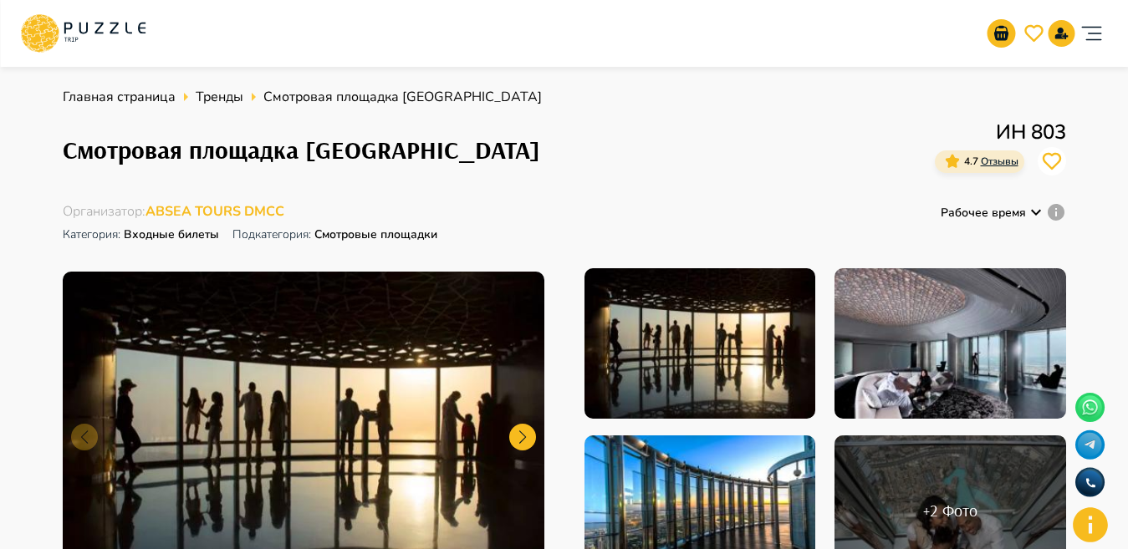
click at [604, 156] on div "Смотровая площадка Бурдж-Халифа ИН 803 4.7 Отзывы" at bounding box center [564, 149] width 1003 height 65
